Goal: Task Accomplishment & Management: Manage account settings

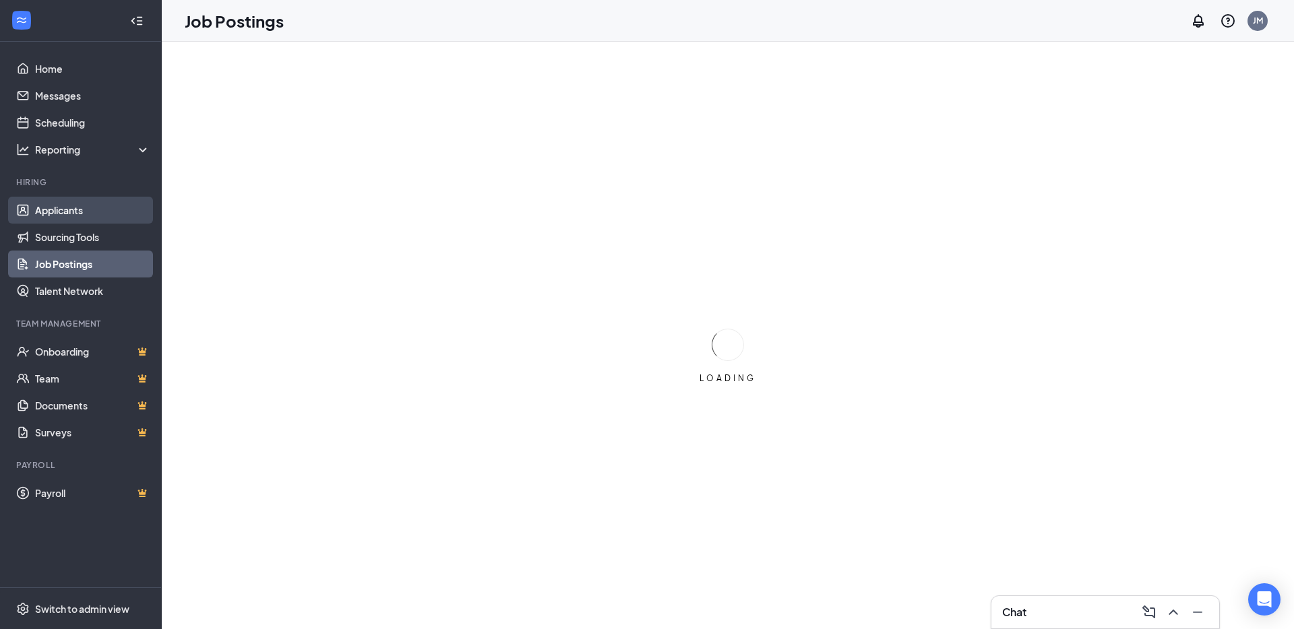
click at [67, 208] on link "Applicants" at bounding box center [92, 210] width 115 height 27
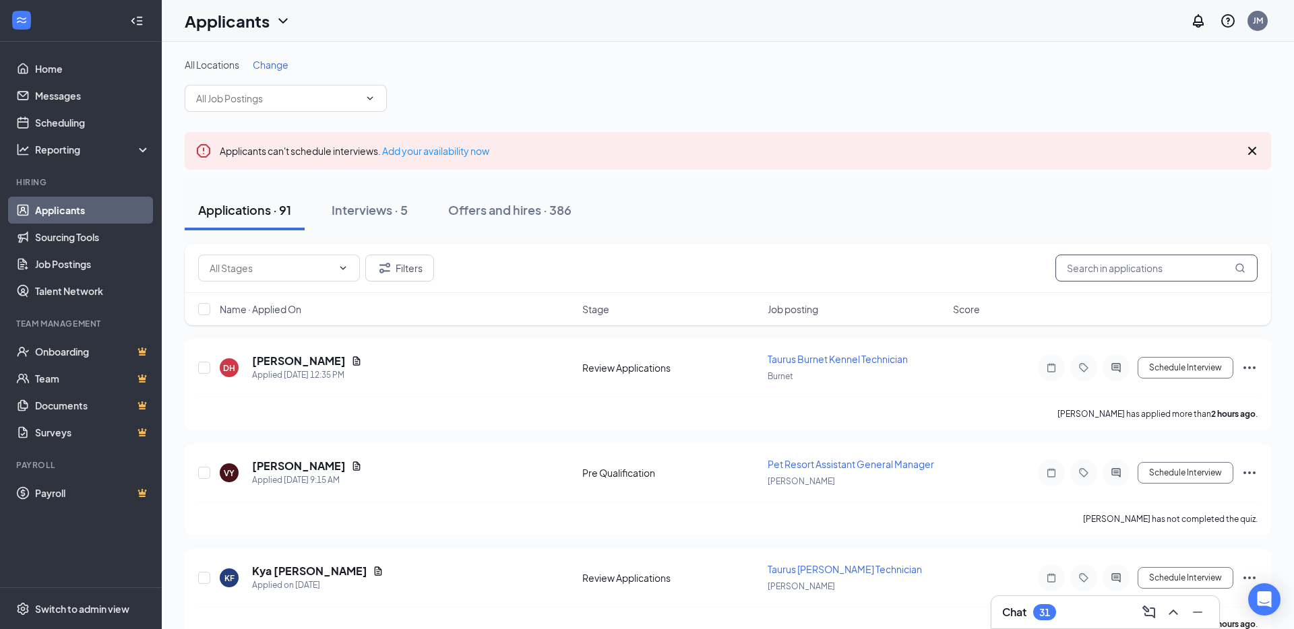
click at [1099, 267] on input "text" at bounding box center [1156, 268] width 202 height 27
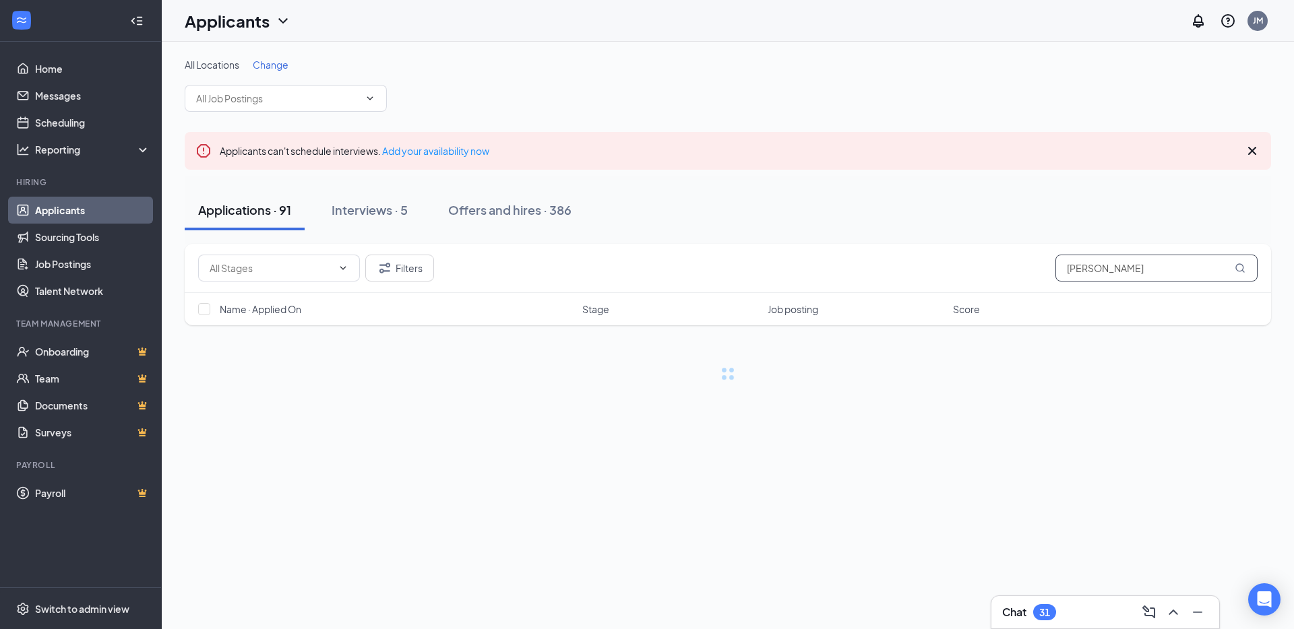
click at [1170, 276] on input "[PERSON_NAME]" at bounding box center [1156, 268] width 202 height 27
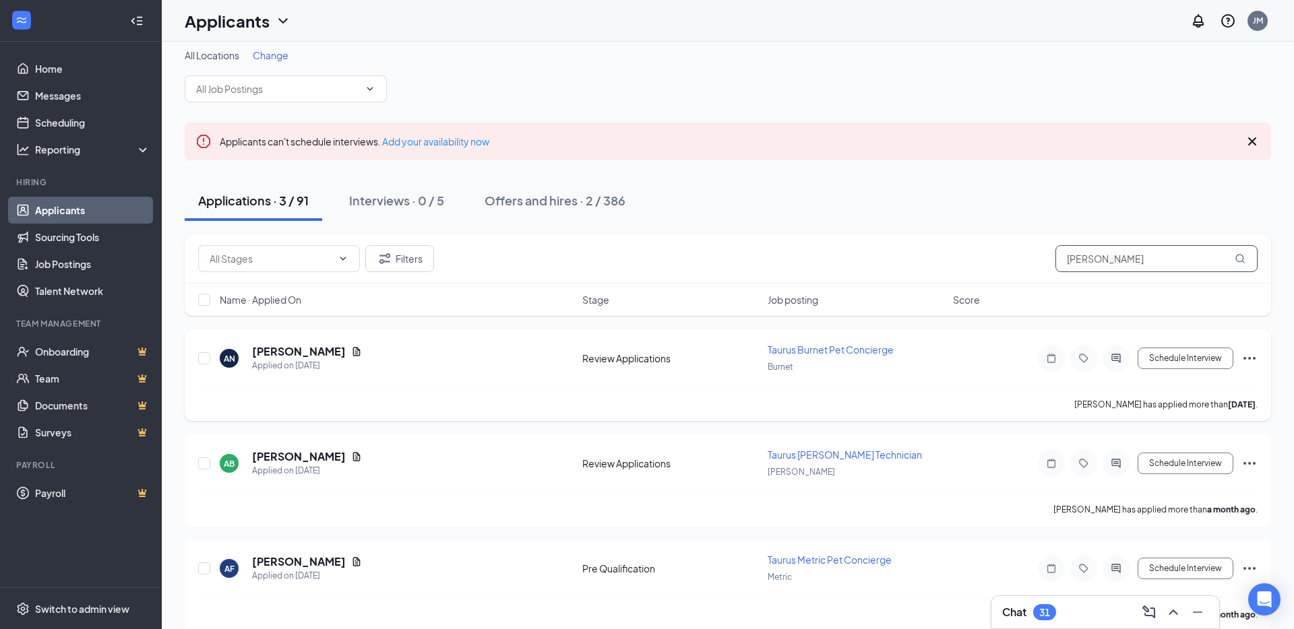
scroll to position [28, 0]
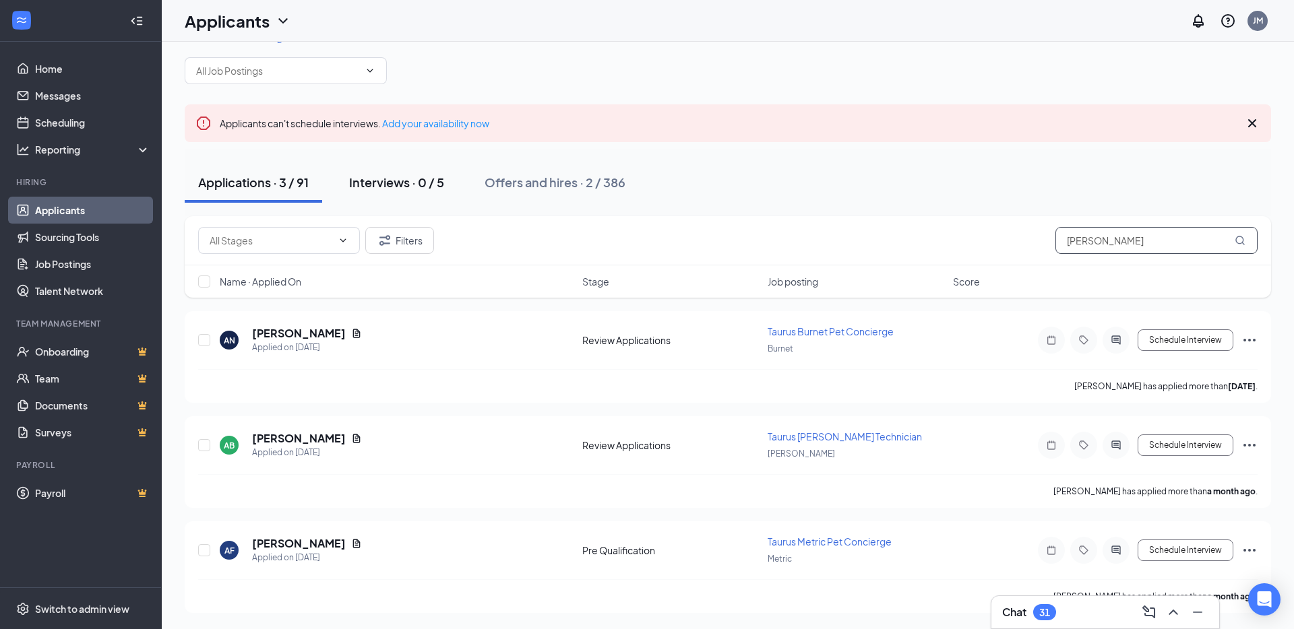
type input "[PERSON_NAME]"
click at [402, 172] on button "Interviews · 0 / 5" at bounding box center [397, 182] width 122 height 40
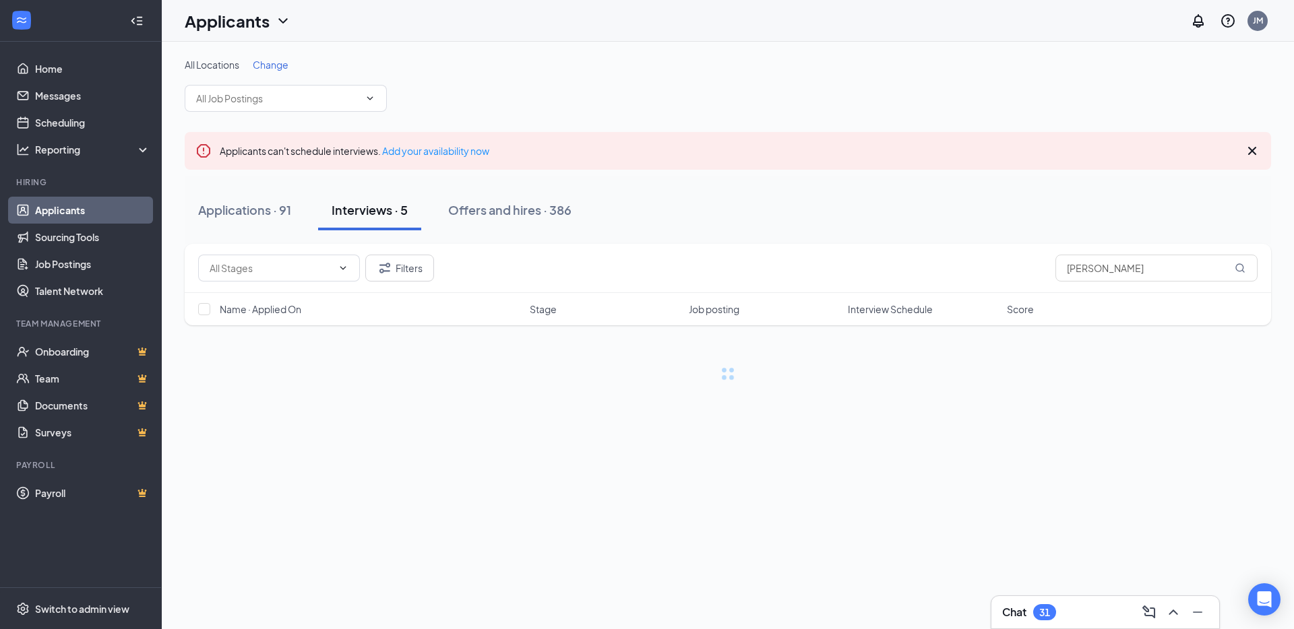
click at [95, 210] on link "Applicants" at bounding box center [92, 210] width 115 height 27
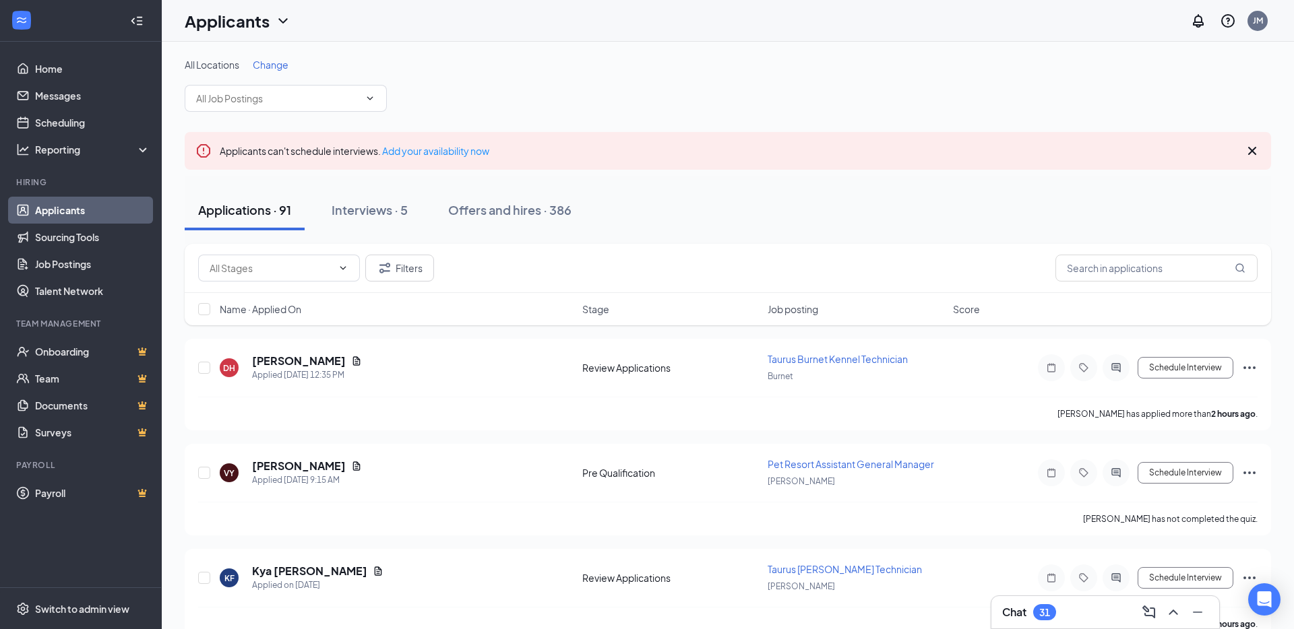
click at [264, 63] on span "Change" at bounding box center [271, 65] width 36 height 12
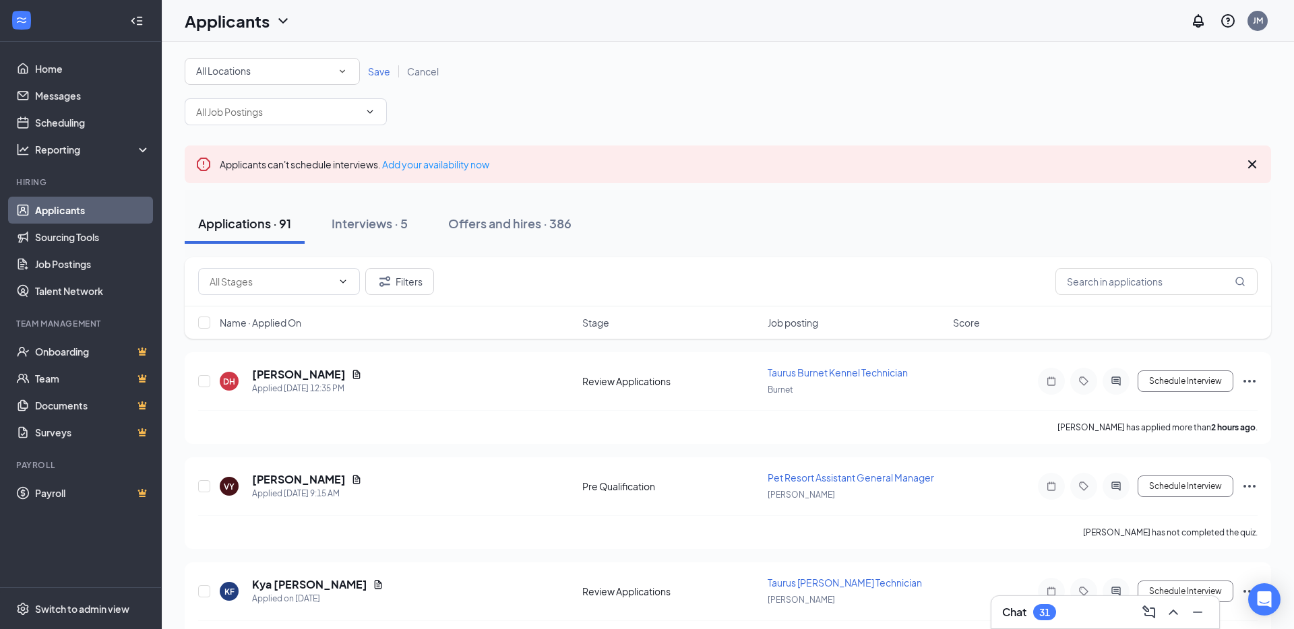
click at [316, 78] on div "All Locations" at bounding box center [272, 71] width 152 height 16
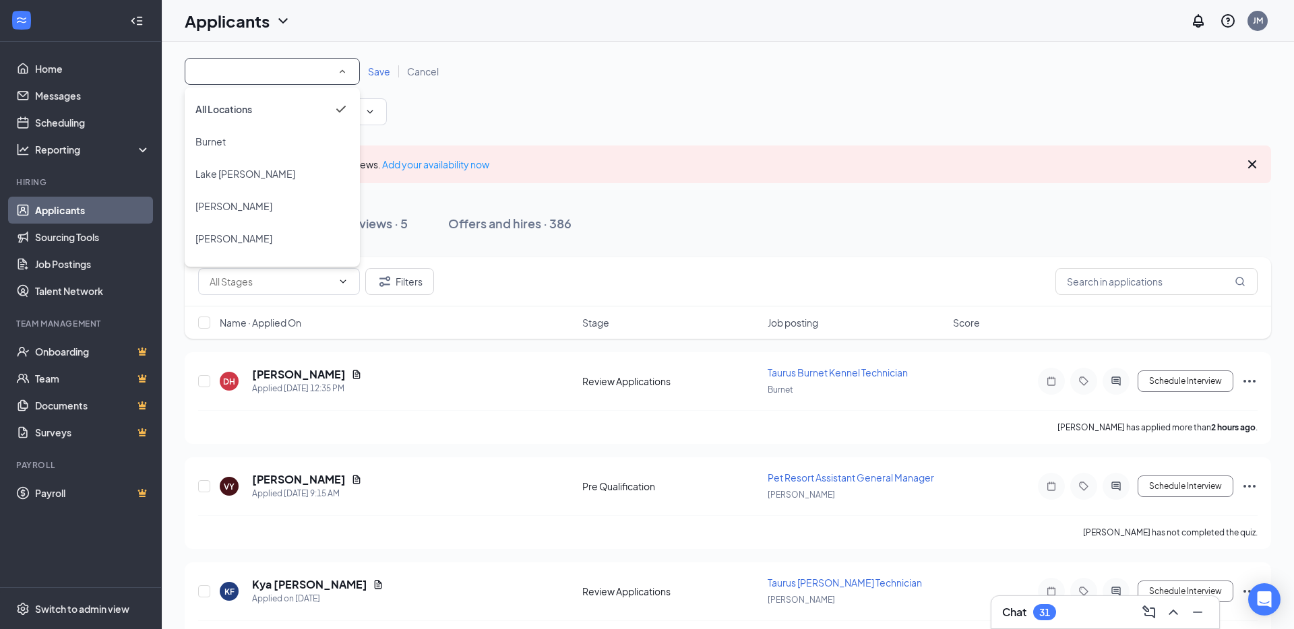
drag, startPoint x: 247, startPoint y: 172, endPoint x: 276, endPoint y: 155, distance: 34.1
click at [247, 172] on div "Lake [PERSON_NAME]" at bounding box center [272, 174] width 154 height 16
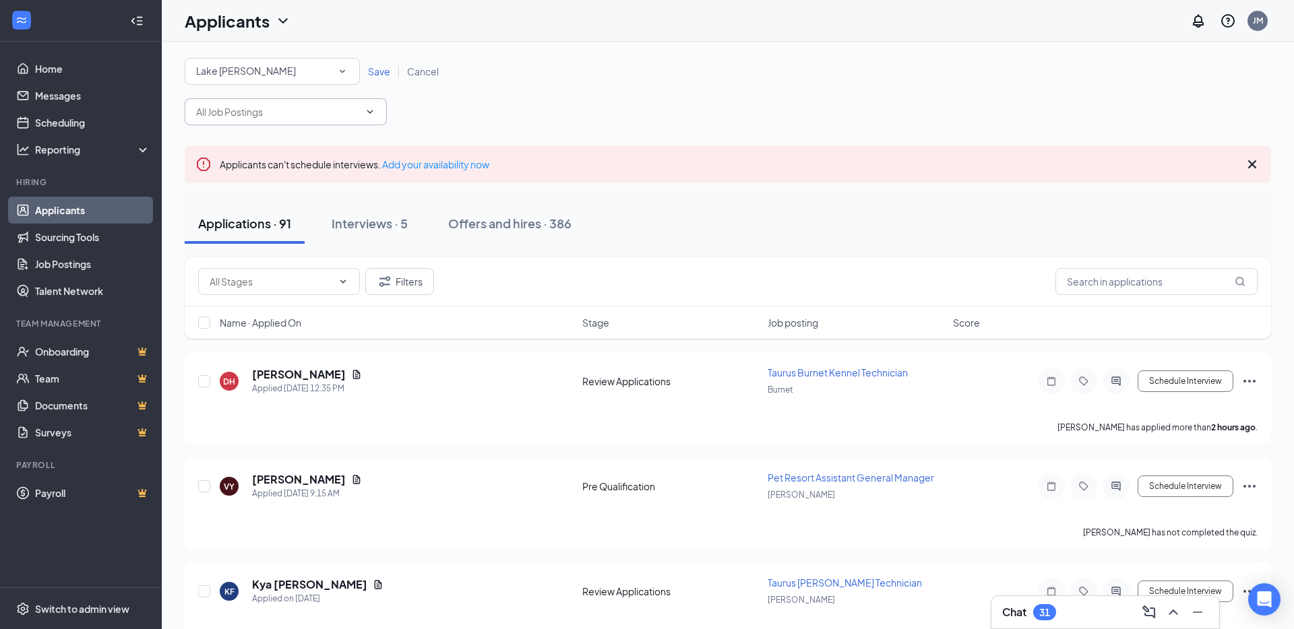
drag, startPoint x: 379, startPoint y: 72, endPoint x: 377, endPoint y: 86, distance: 13.7
click at [379, 72] on span "Save" at bounding box center [379, 71] width 22 height 12
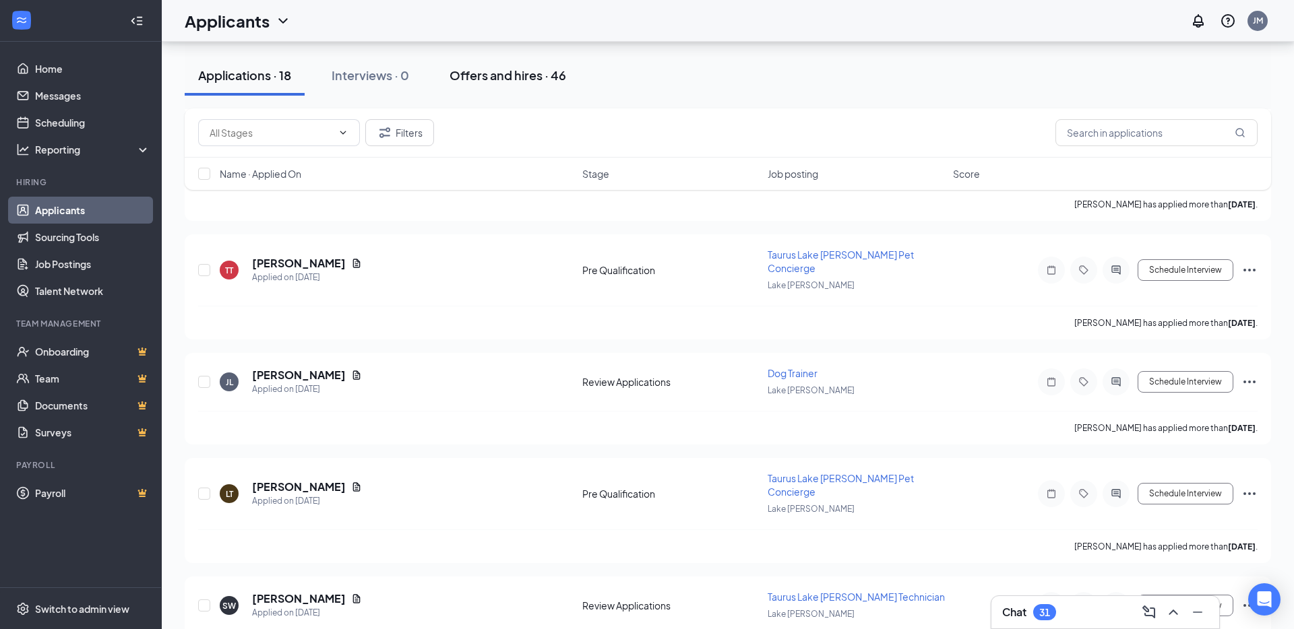
scroll to position [438, 0]
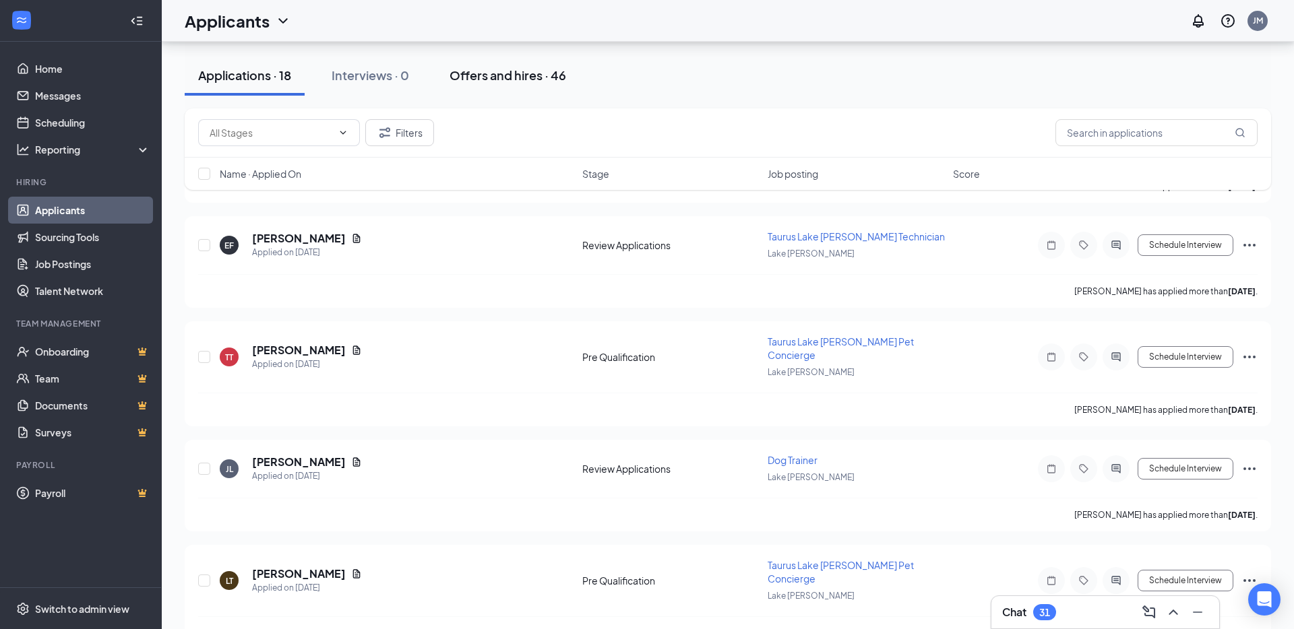
click at [509, 85] on button "Offers and hires · 46" at bounding box center [508, 75] width 144 height 40
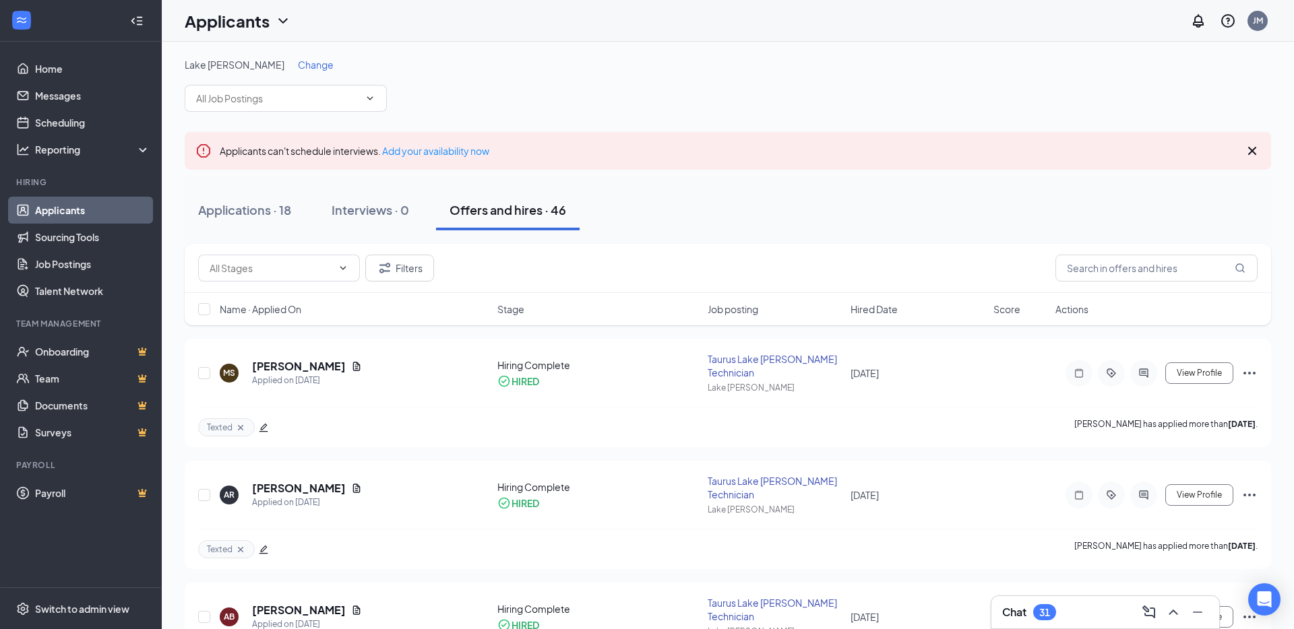
click at [65, 201] on link "Applicants" at bounding box center [92, 210] width 115 height 27
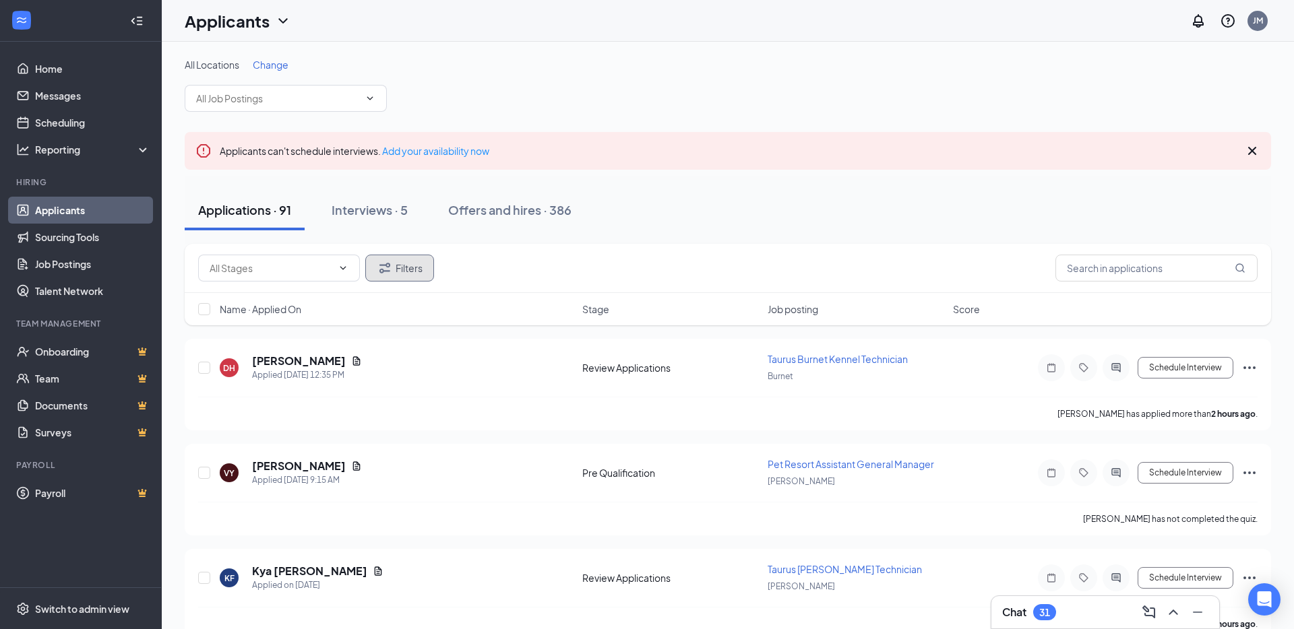
click at [408, 257] on button "Filters" at bounding box center [399, 268] width 69 height 27
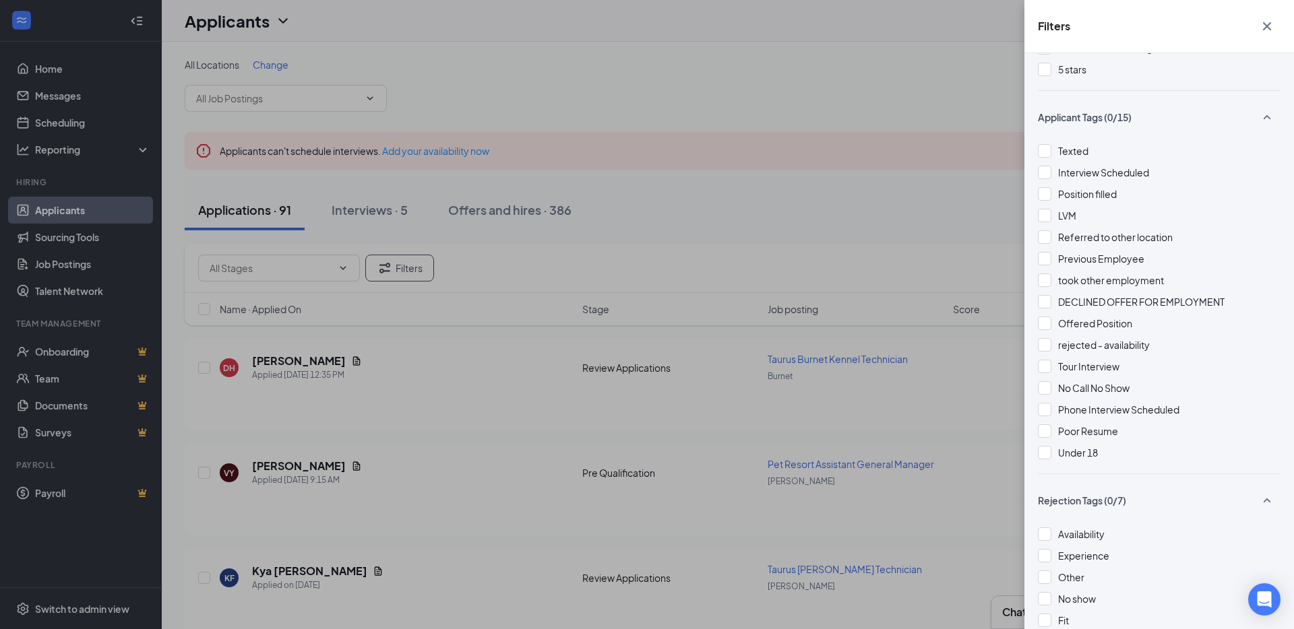
scroll to position [366, 0]
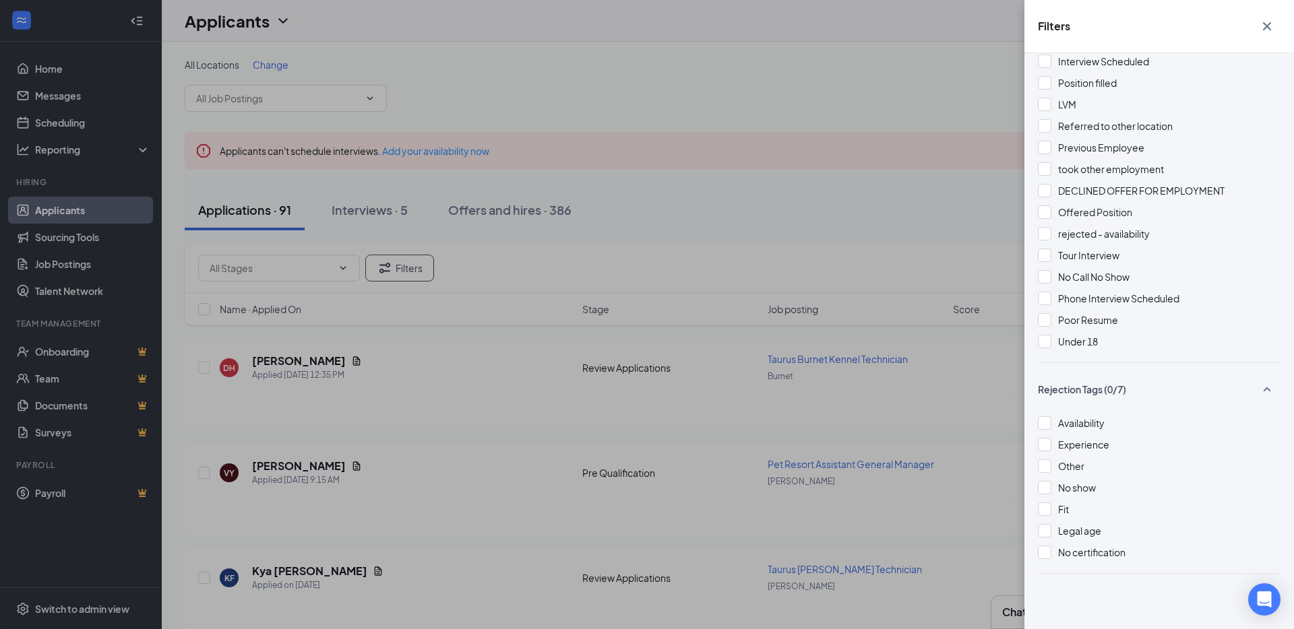
click at [784, 234] on div "Filters Applicant Status (0/5) Unread message Hasn't messaged back Stuck in sta…" at bounding box center [647, 314] width 1294 height 629
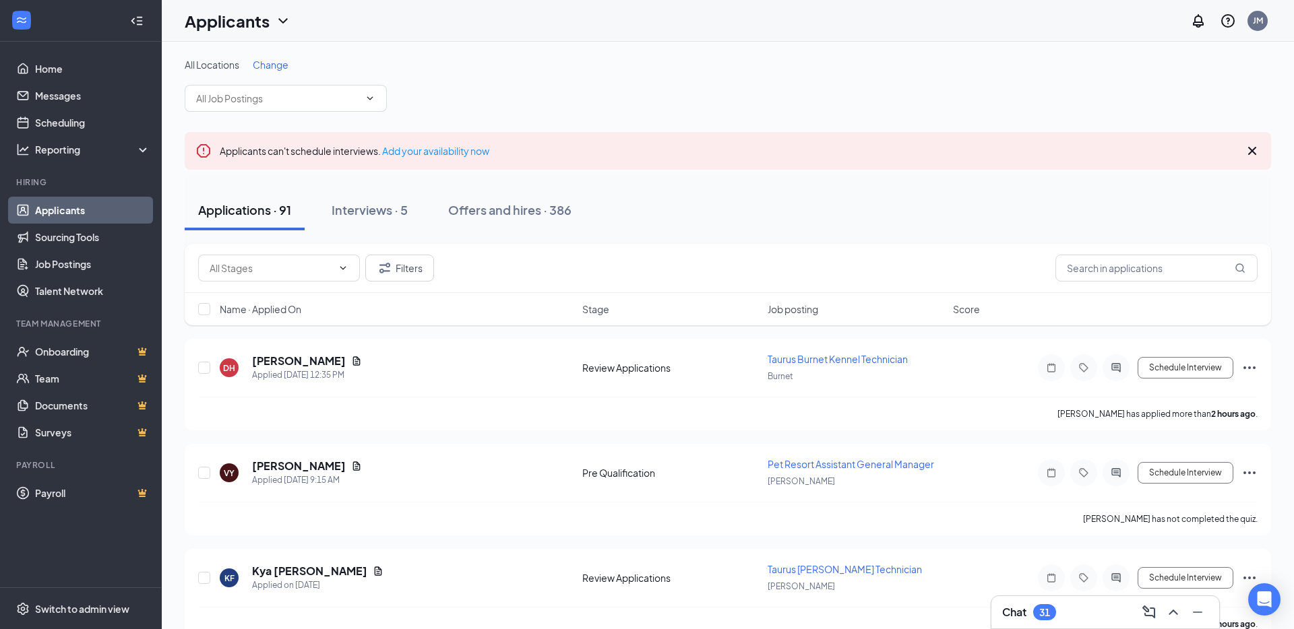
click at [84, 208] on link "Applicants" at bounding box center [92, 210] width 115 height 27
click at [267, 68] on span "Change" at bounding box center [271, 65] width 36 height 12
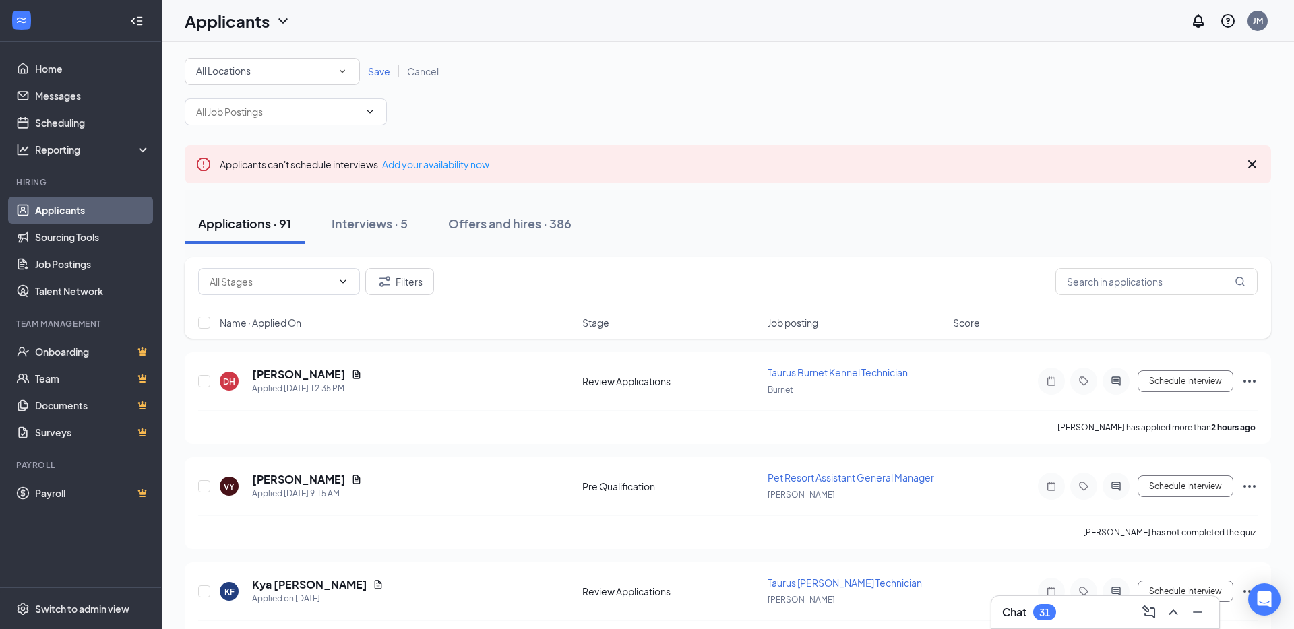
click at [272, 72] on div "All Locations" at bounding box center [272, 71] width 152 height 16
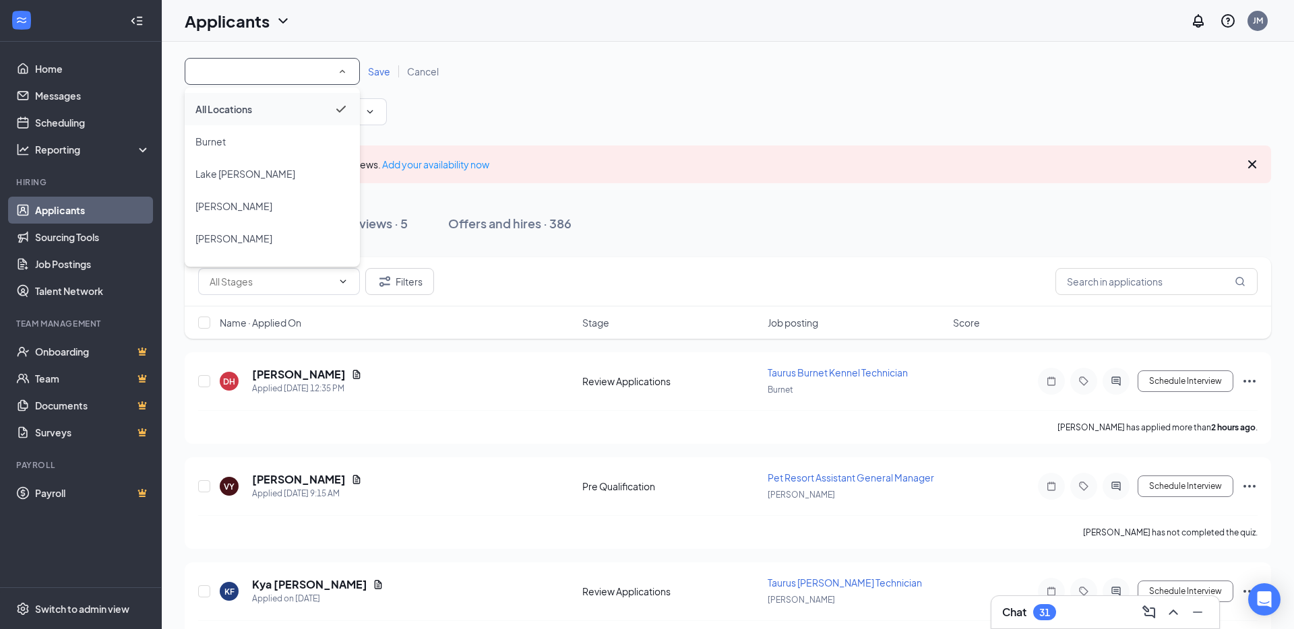
click at [245, 114] on span "All Locations" at bounding box center [223, 109] width 57 height 12
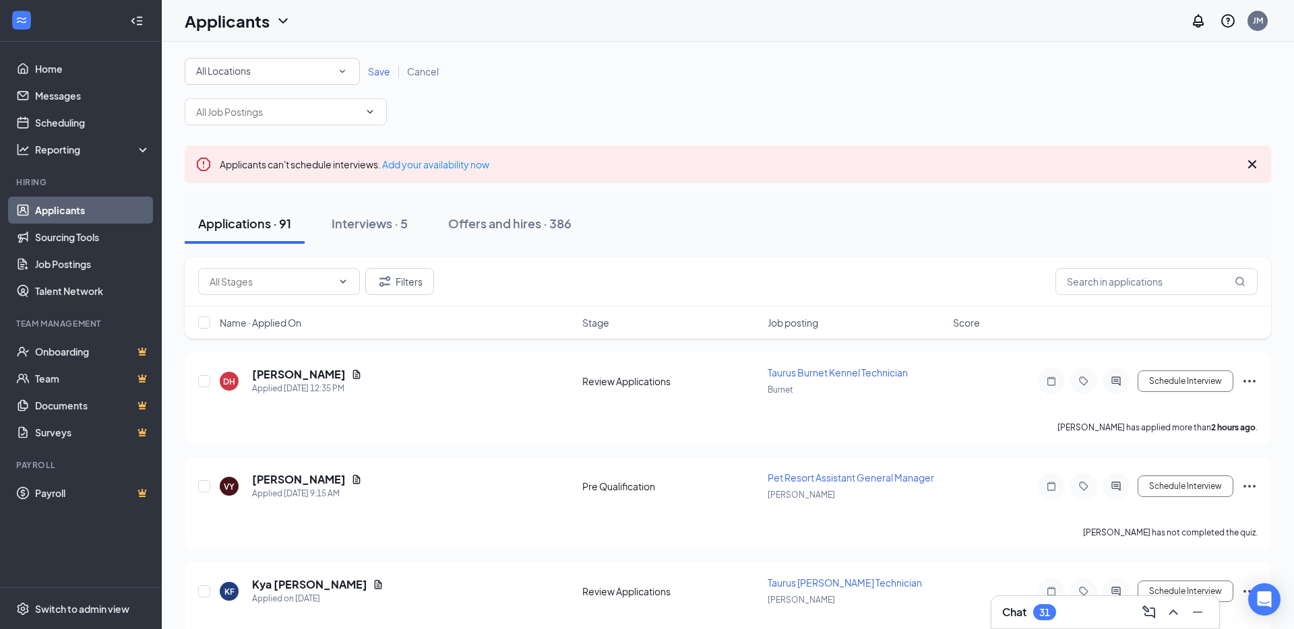
click at [373, 70] on span "Save" at bounding box center [379, 71] width 22 height 12
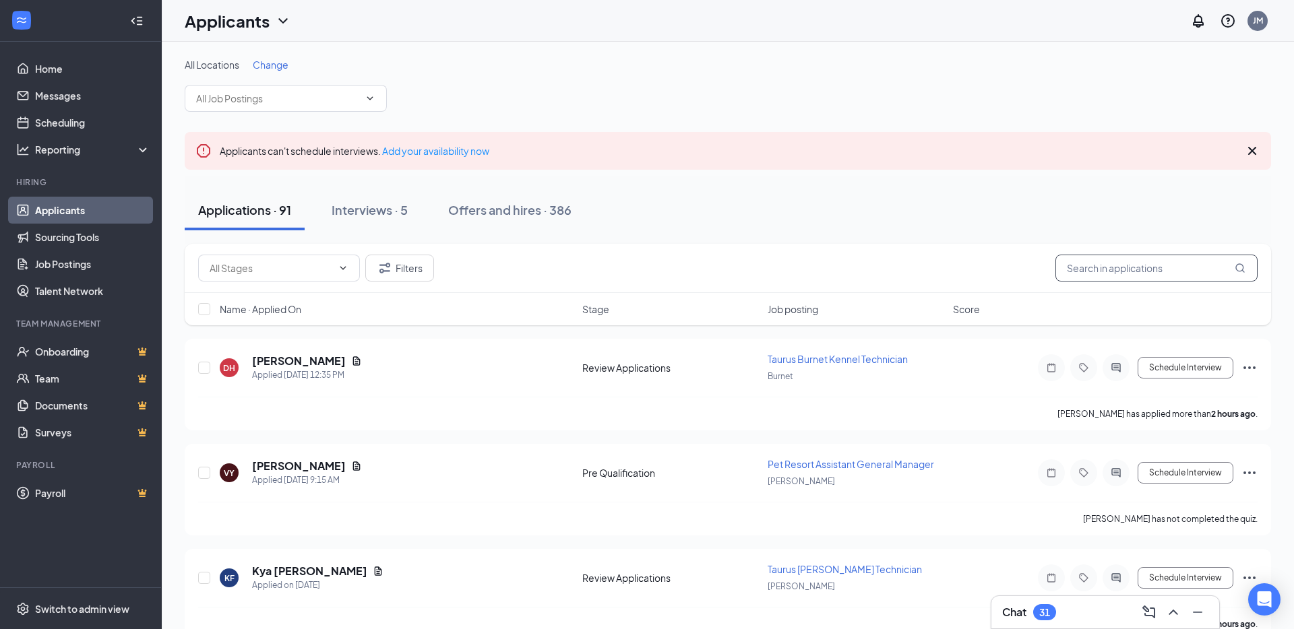
click at [1133, 272] on input "text" at bounding box center [1156, 268] width 202 height 27
type input "[PERSON_NAME]"
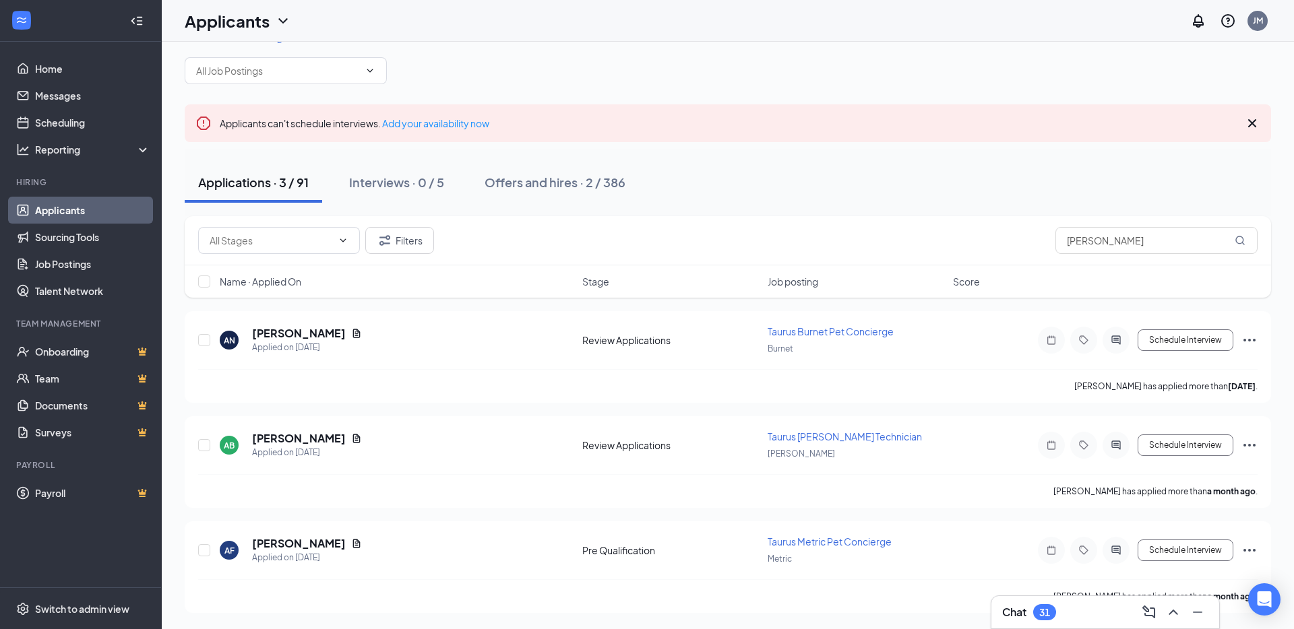
click at [1117, 607] on div "Chat 31" at bounding box center [1105, 613] width 206 height 22
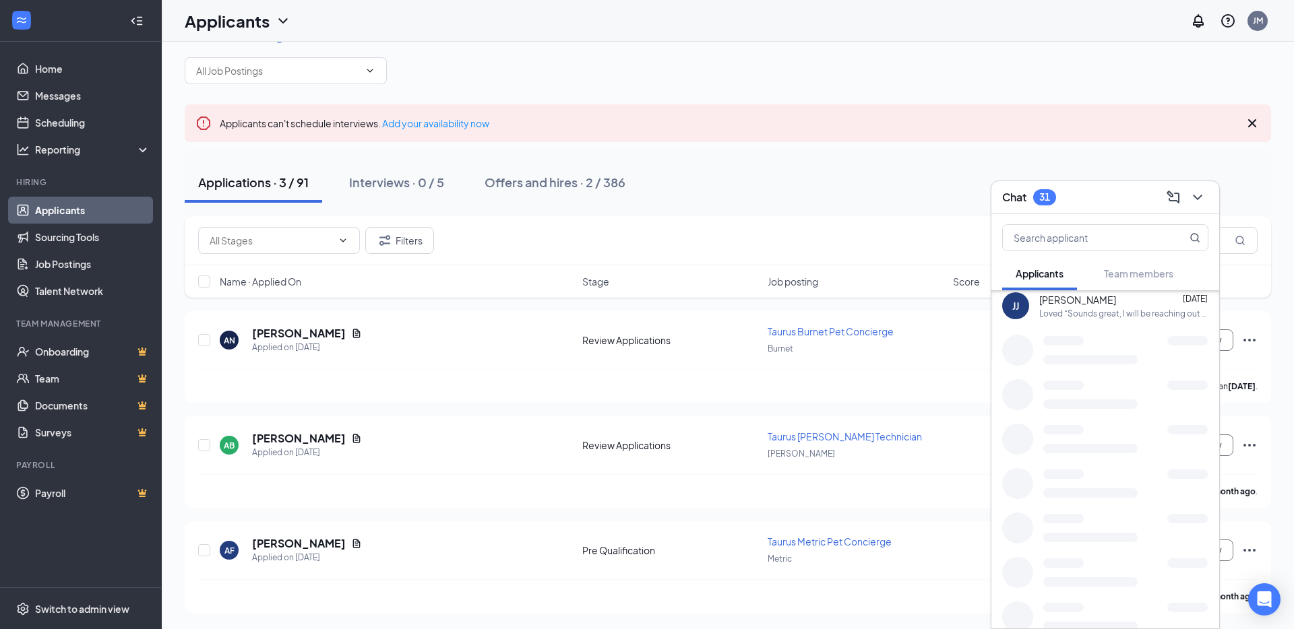
scroll to position [2188, 0]
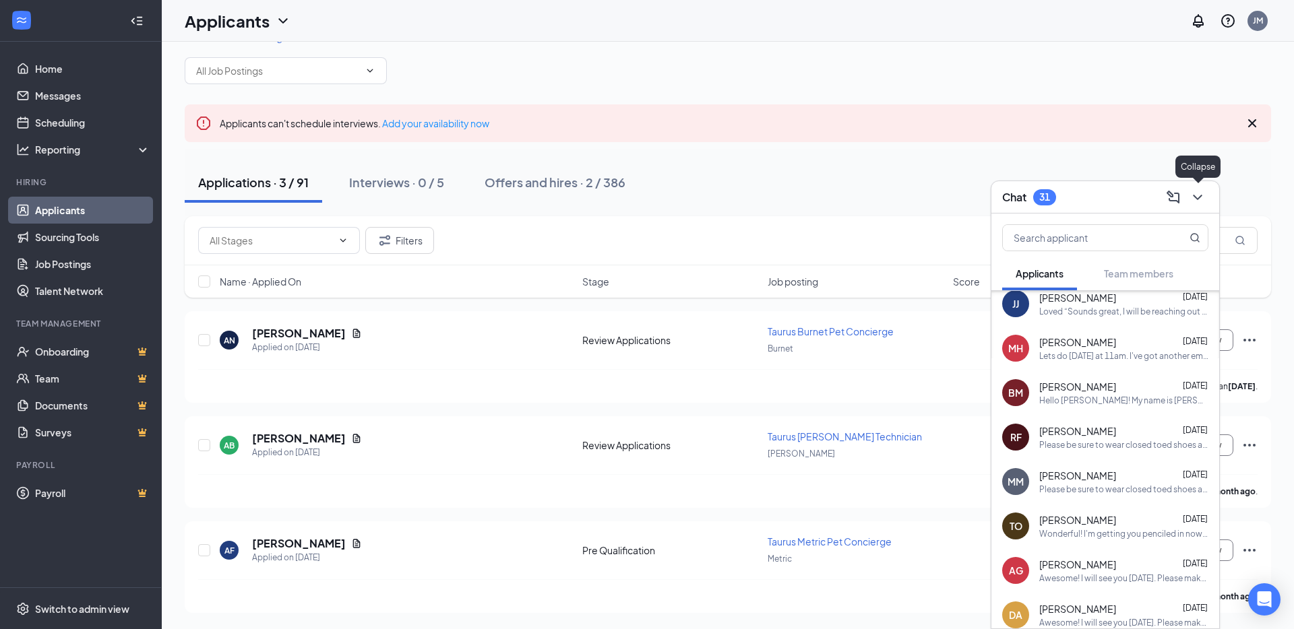
click at [1199, 195] on icon "ChevronDown" at bounding box center [1197, 197] width 16 height 16
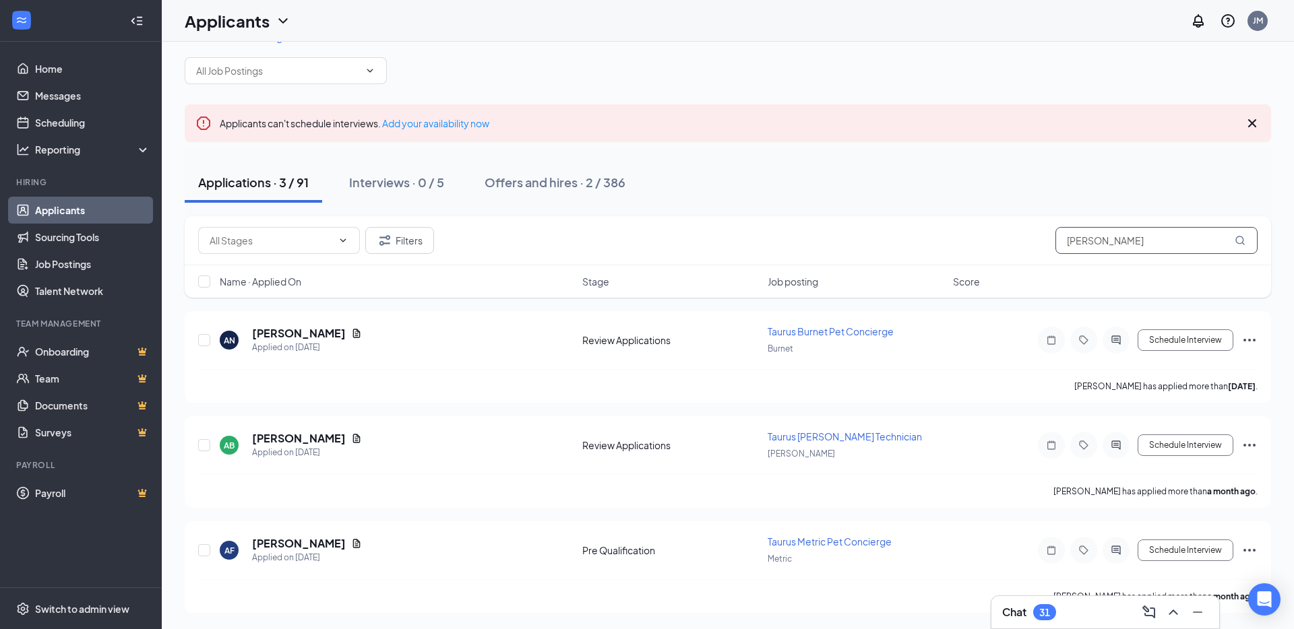
scroll to position [0, 0]
click at [75, 65] on link "Home" at bounding box center [92, 68] width 115 height 27
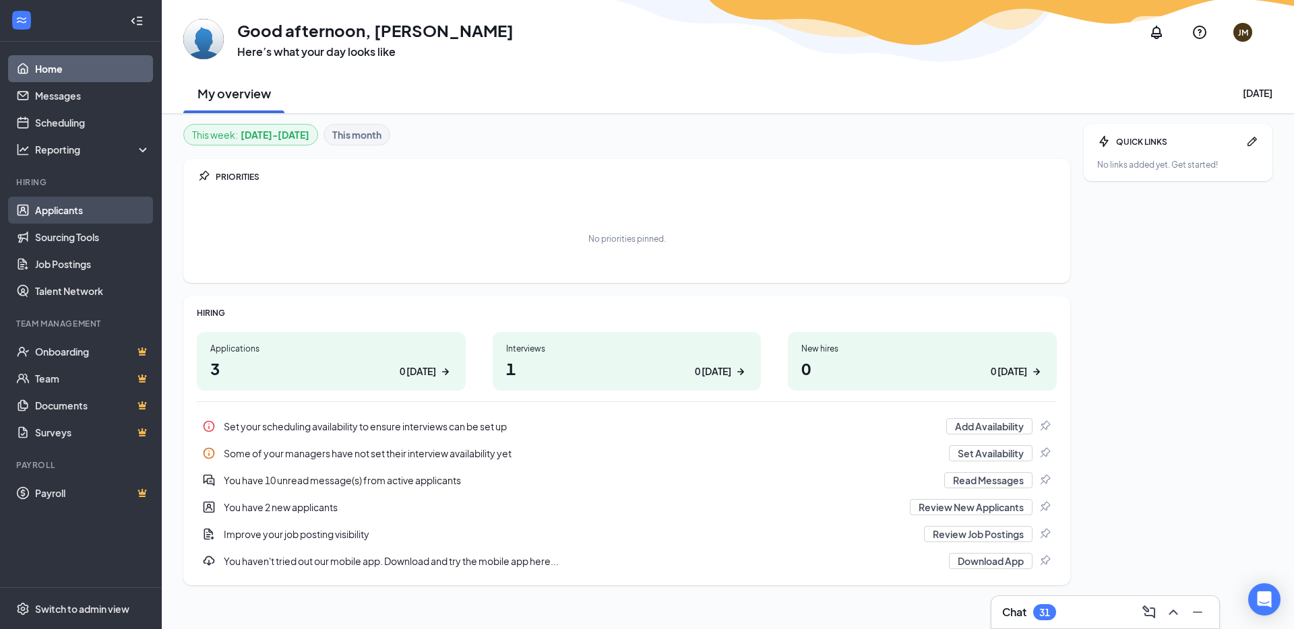
click at [93, 222] on link "Applicants" at bounding box center [92, 210] width 115 height 27
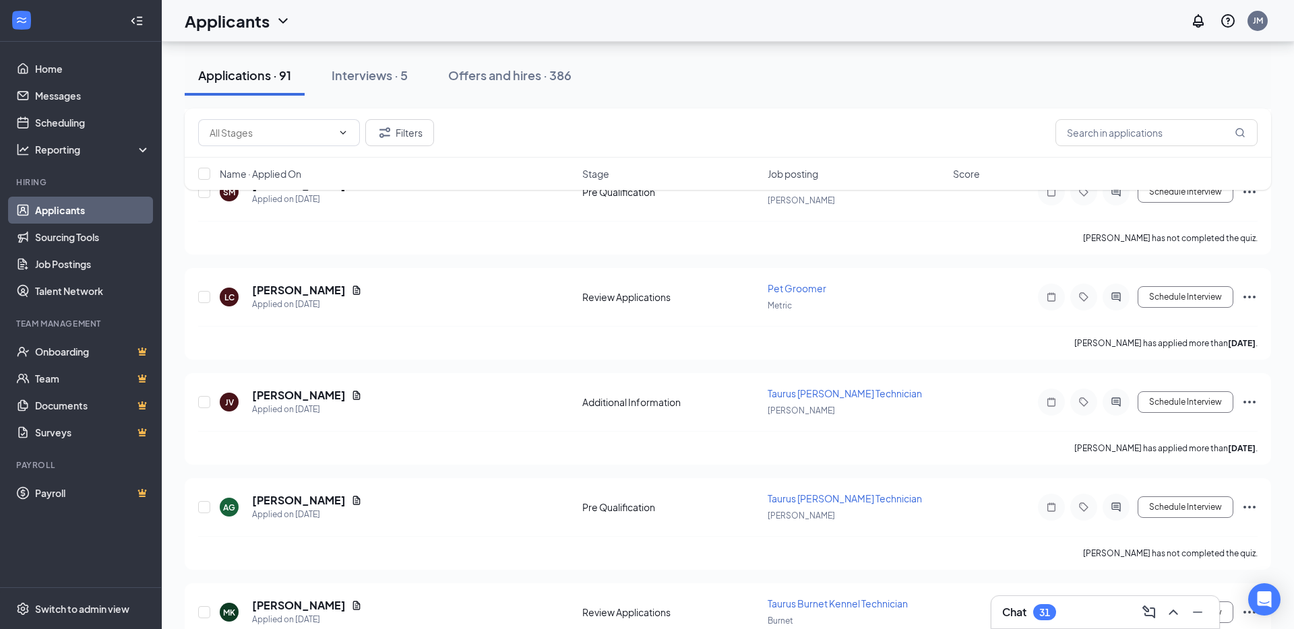
scroll to position [2074, 0]
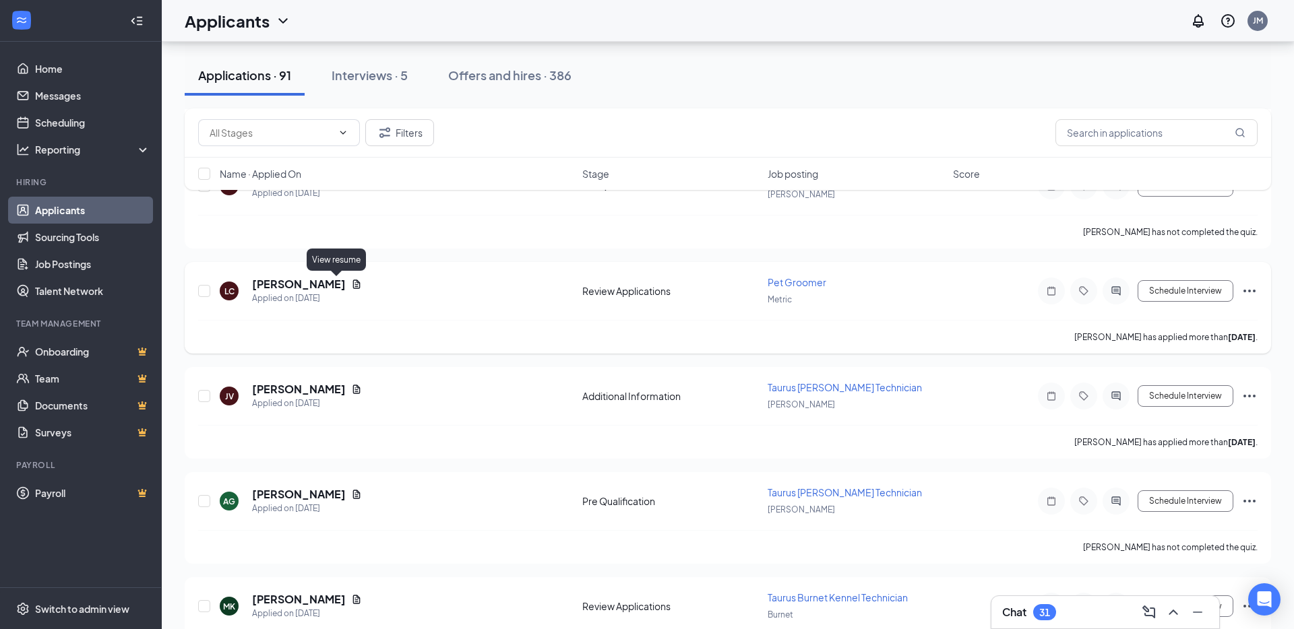
click at [351, 282] on icon "Document" at bounding box center [356, 284] width 11 height 11
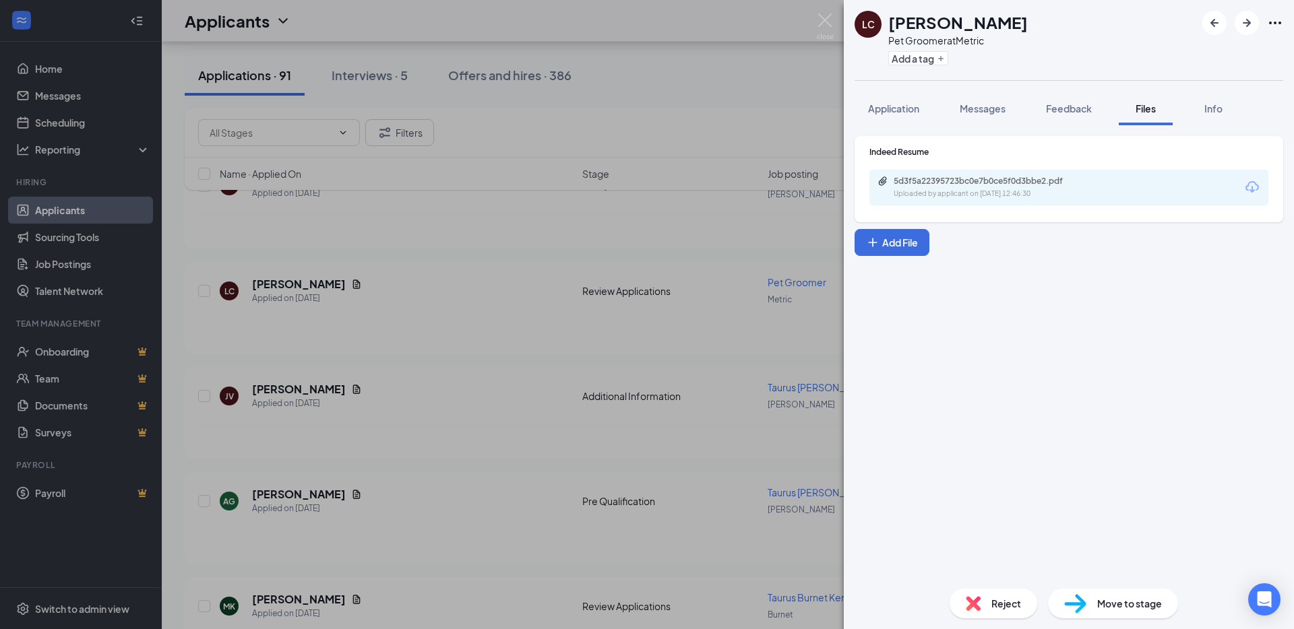
click at [922, 183] on div "5d3f5a22395723bc0e7b0ce5f0d3bbe2.pdf" at bounding box center [987, 181] width 189 height 11
click at [926, 118] on button "Application" at bounding box center [893, 109] width 78 height 34
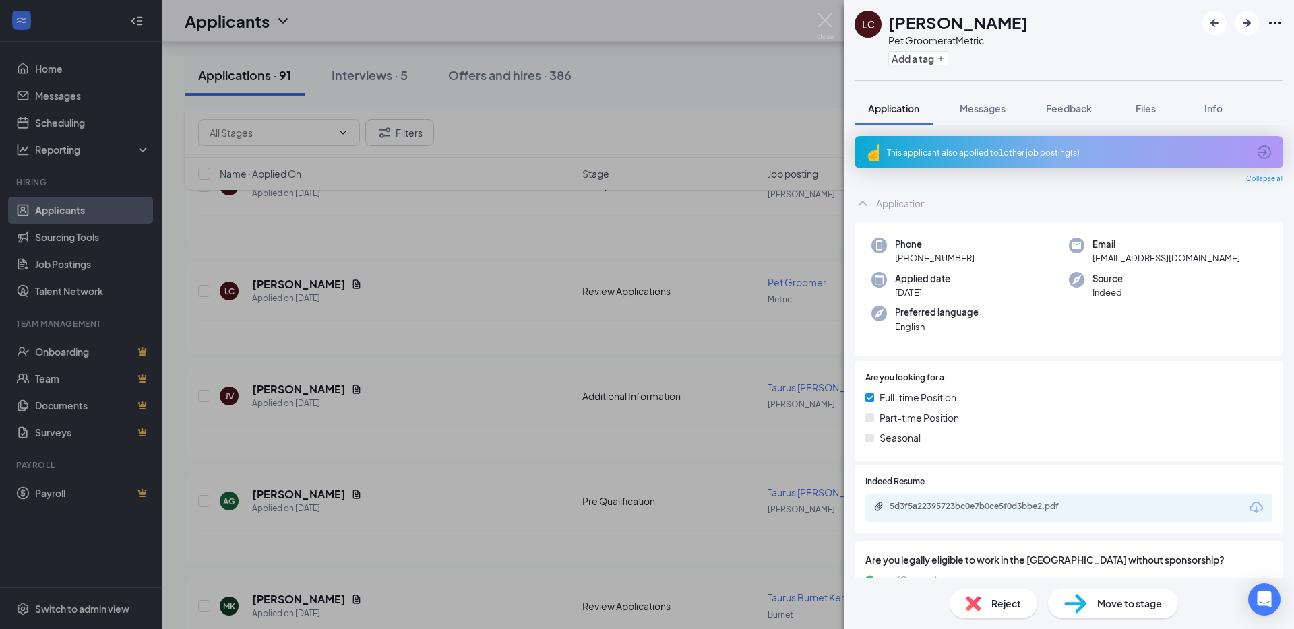
click at [965, 160] on div "This applicant also applied to 1 other job posting(s)" at bounding box center [1068, 152] width 428 height 32
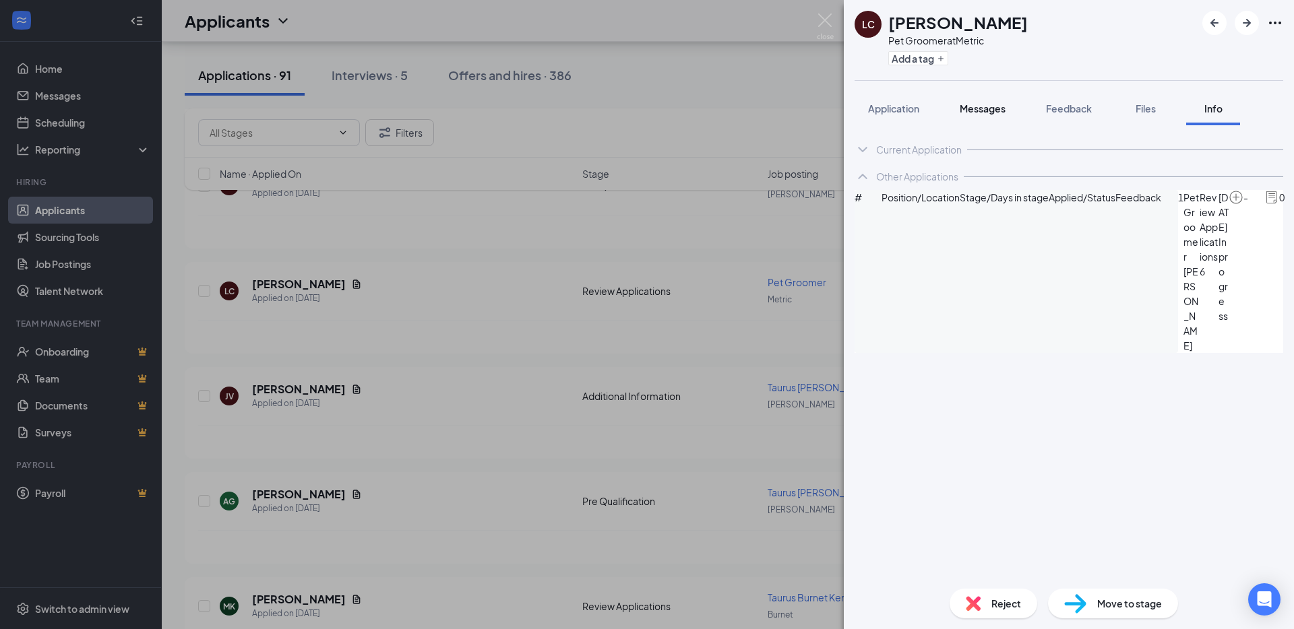
click at [982, 108] on span "Messages" at bounding box center [982, 108] width 46 height 12
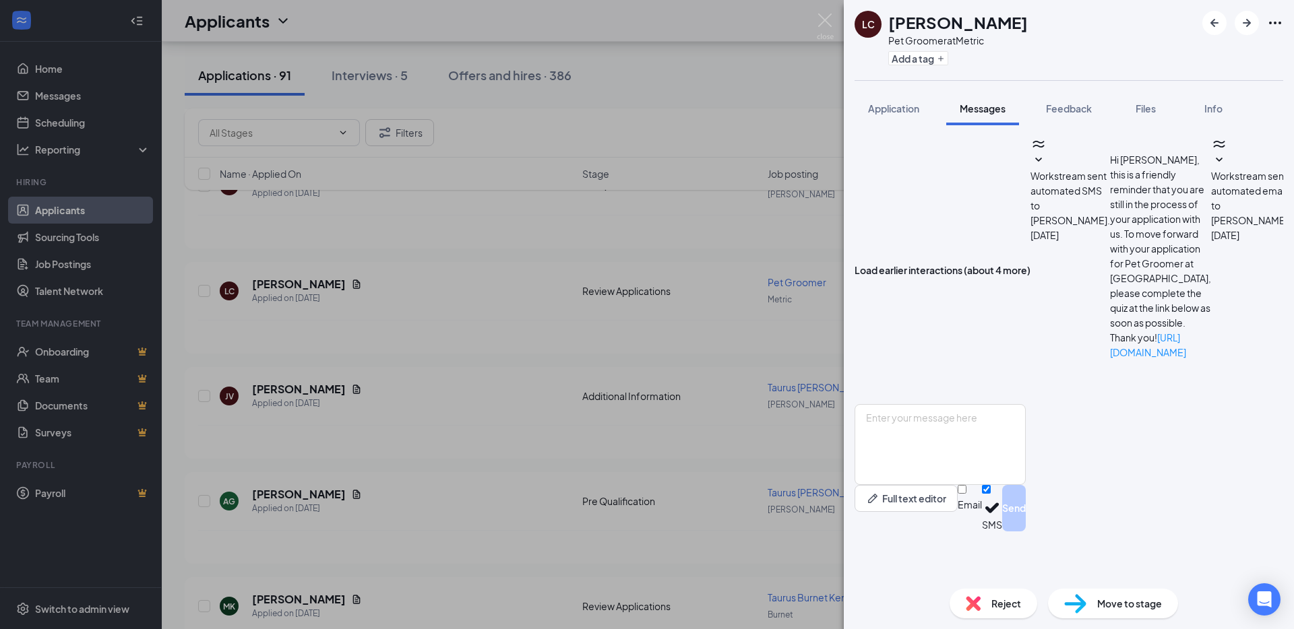
scroll to position [197, 0]
click at [888, 110] on span "Application" at bounding box center [893, 108] width 51 height 12
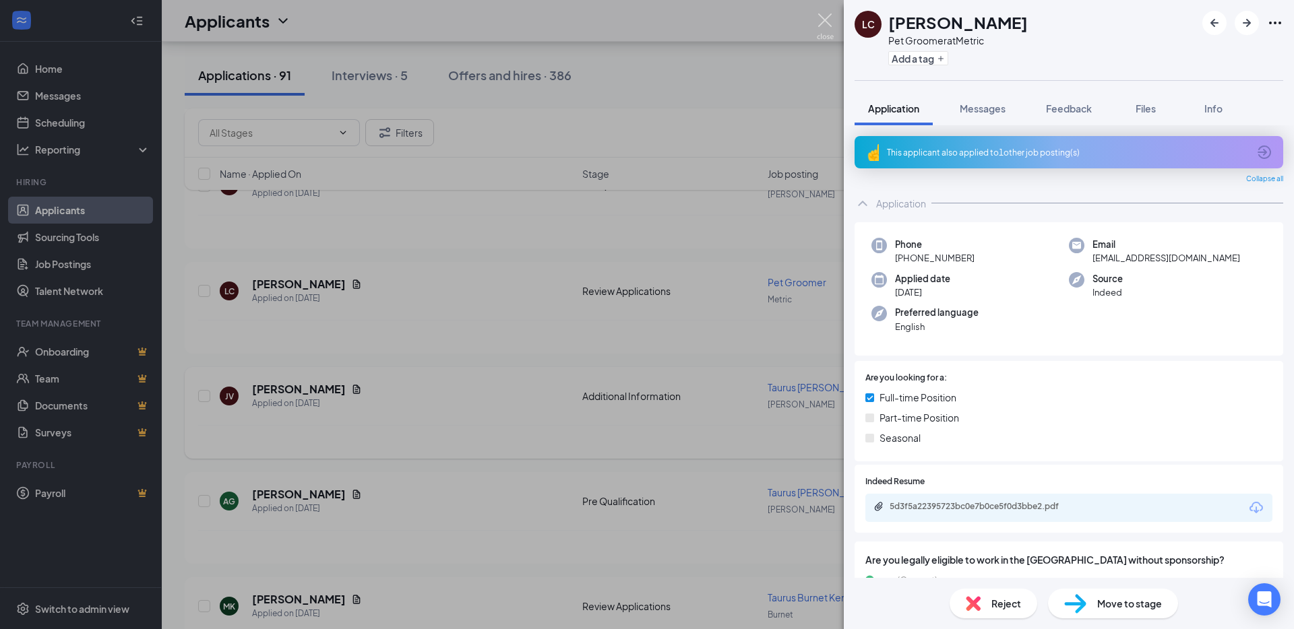
drag, startPoint x: 826, startPoint y: 22, endPoint x: 456, endPoint y: 406, distance: 532.7
click at [826, 22] on img at bounding box center [825, 26] width 17 height 26
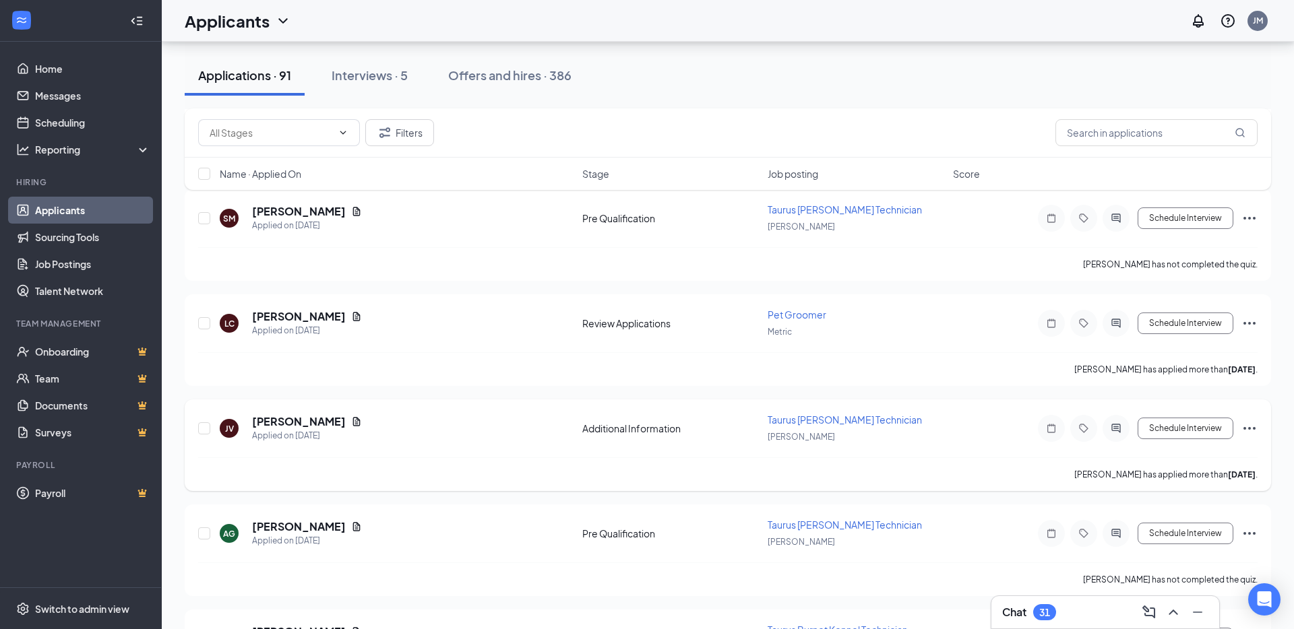
scroll to position [2041, 0]
